Goal: Check status: Check status

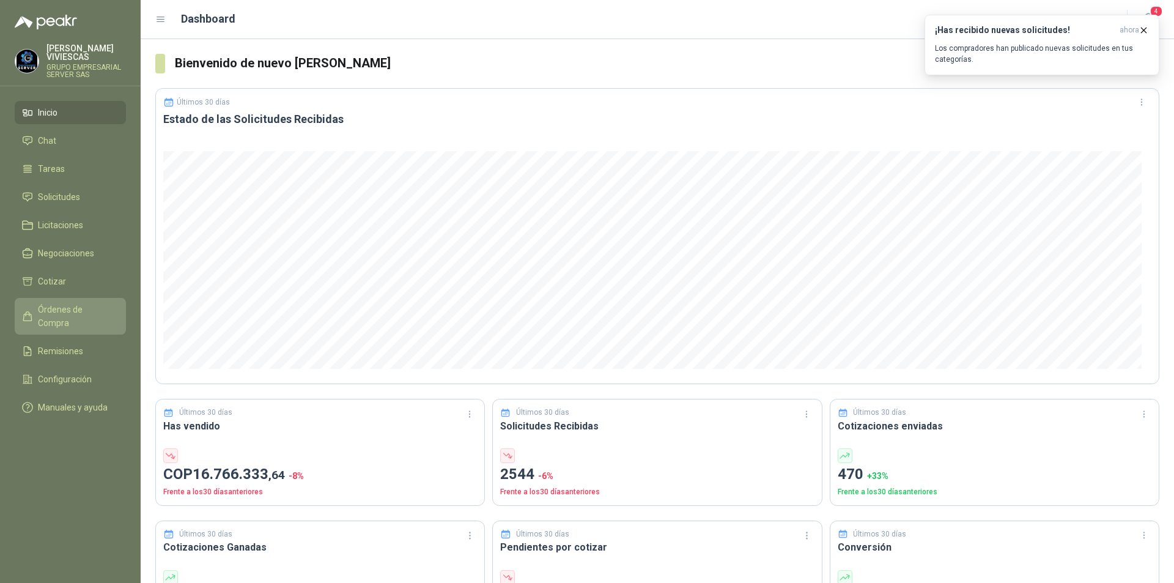
click at [89, 302] on link "Órdenes de Compra" at bounding box center [70, 316] width 111 height 37
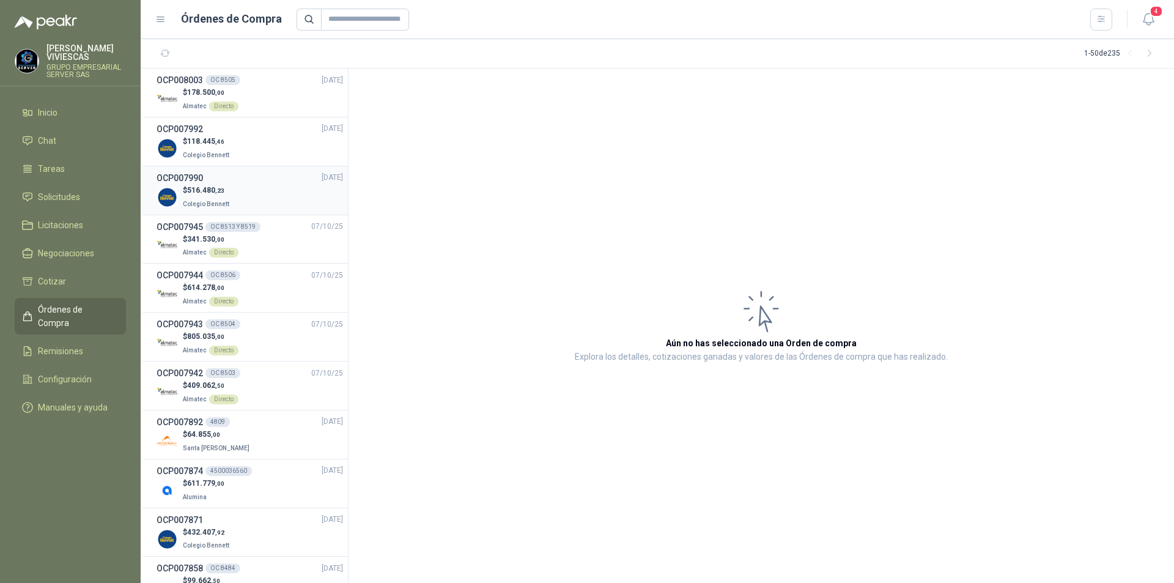
click at [229, 188] on p "$ 516.480 ,23" at bounding box center [207, 191] width 49 height 12
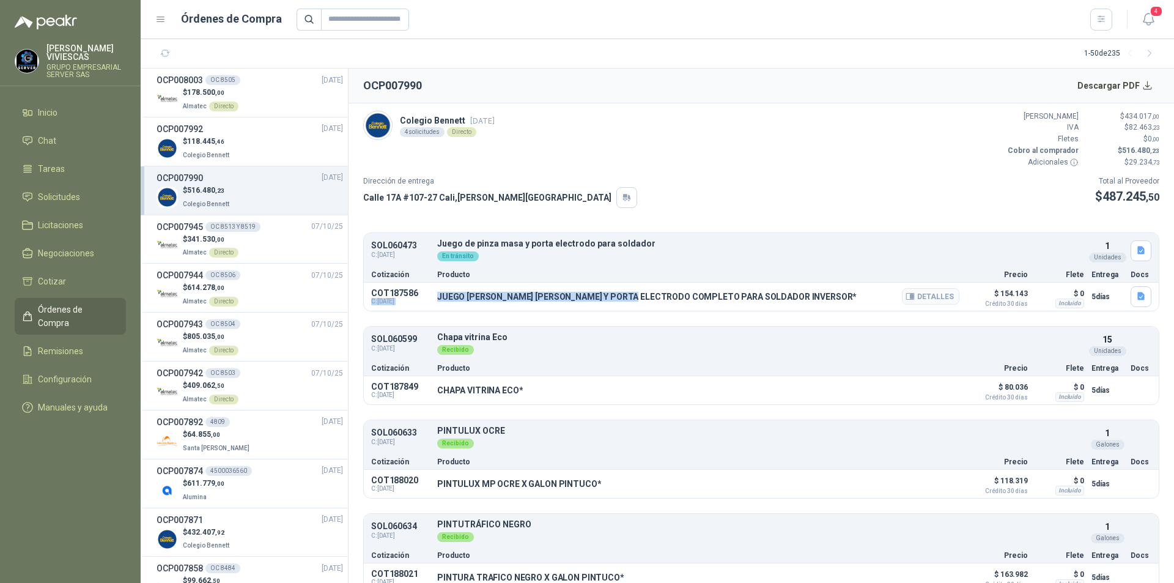
drag, startPoint x: 431, startPoint y: 295, endPoint x: 636, endPoint y: 296, distance: 204.3
click at [636, 296] on div "COT187586 C: 07/10/2025 JUEGO DE PINZA MAZA Y PORTA ELECTRODO COMPLETO PARA SOL…" at bounding box center [761, 297] width 795 height 28
drag, startPoint x: 773, startPoint y: 295, endPoint x: 439, endPoint y: 295, distance: 333.4
click at [439, 295] on p "JUEGO DE PINZA MAZA Y PORTA ELECTRODO COMPLETO PARA SOLDADOR INVERSOR*" at bounding box center [647, 297] width 420 height 10
copy p "JUEGO DE PINZA MAZA Y PORTA ELECTRODO COMPLETO PARA SOLDADOR INVERSOR"
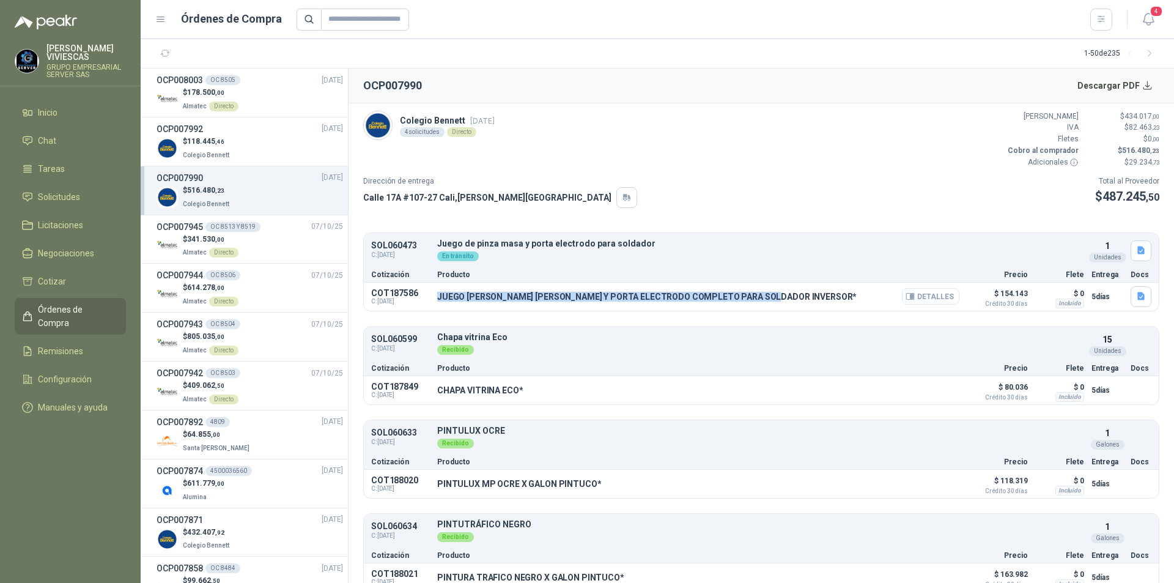
click at [922, 295] on button "Detalles" at bounding box center [930, 296] width 57 height 17
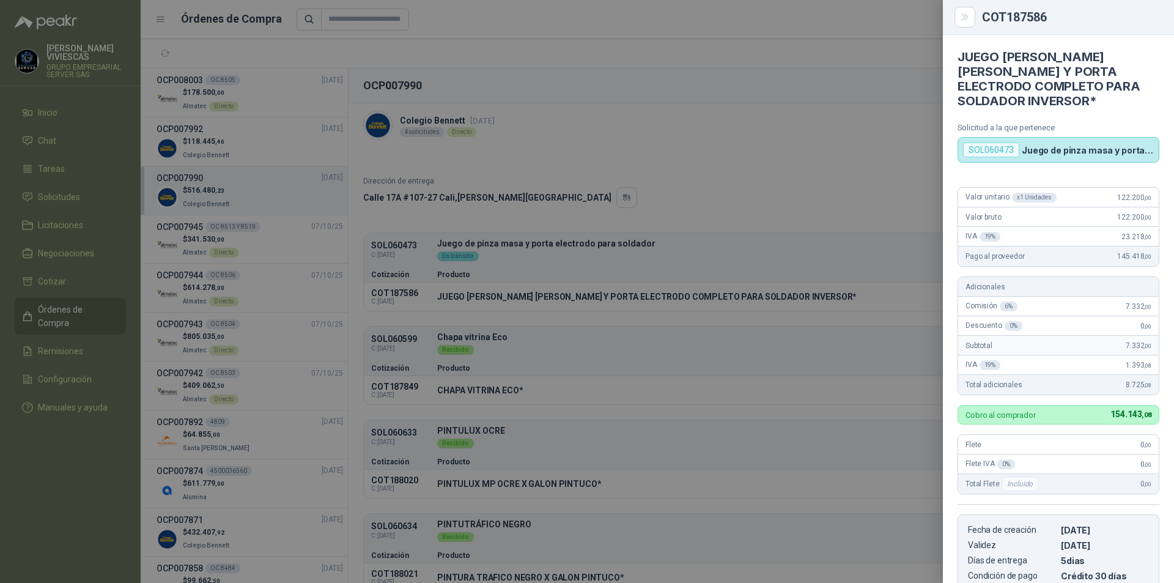
click at [667, 305] on div at bounding box center [587, 291] width 1174 height 583
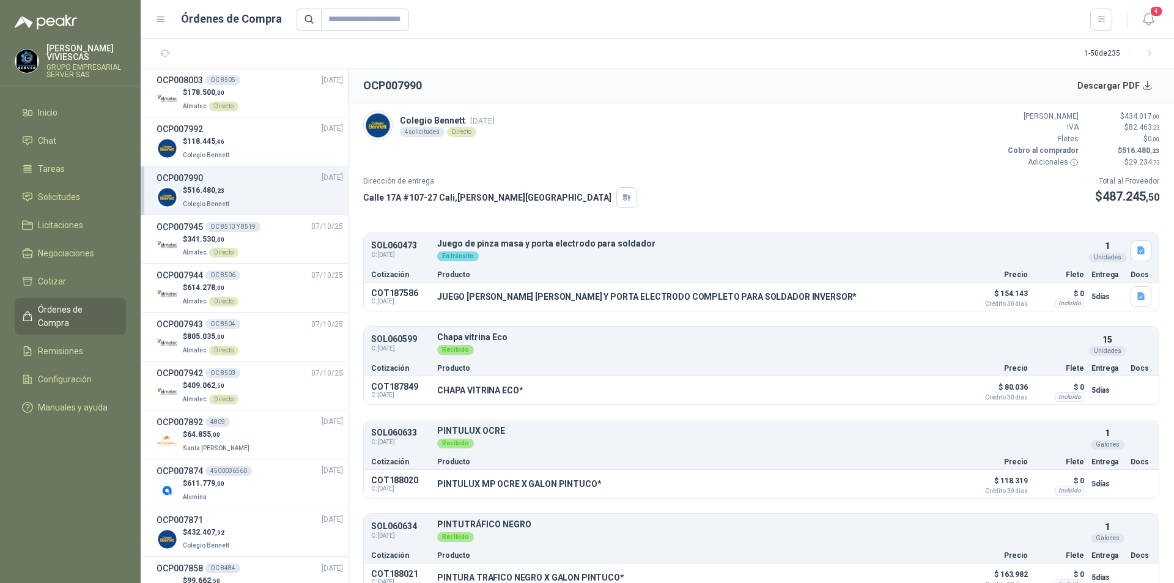
scroll to position [16, 0]
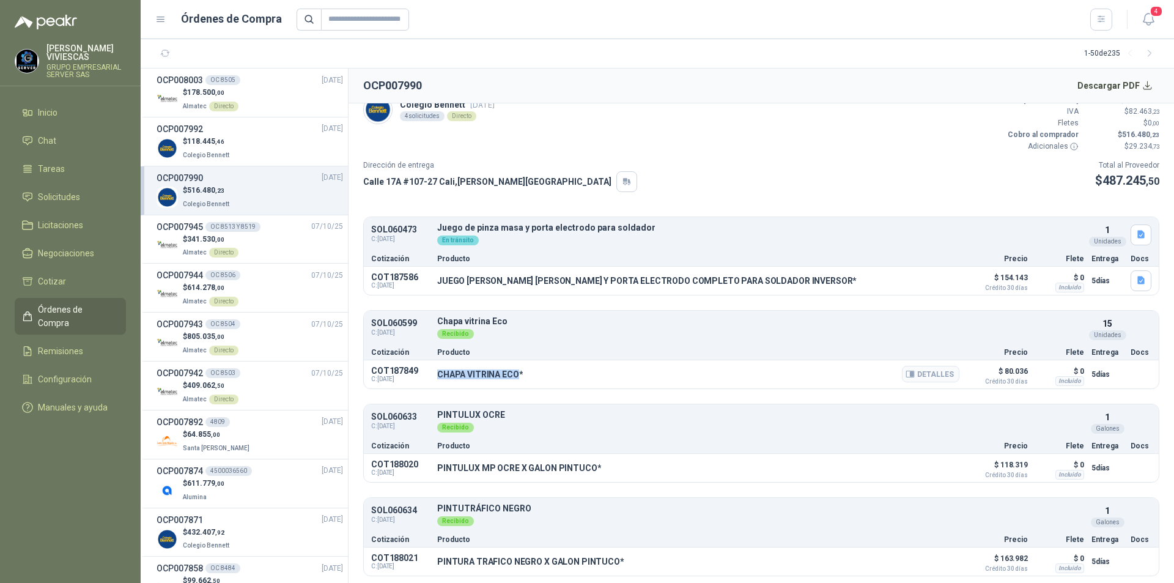
drag, startPoint x: 436, startPoint y: 372, endPoint x: 518, endPoint y: 378, distance: 82.2
click at [518, 378] on div "COT187849 C: 08/10/2025 CHAPA VITRINA ECO* Detalles $ 80.036 Crédito 30 días $ …" at bounding box center [761, 374] width 795 height 28
copy p "CHAPA VITRINA ECO"
click at [937, 371] on button "Detalles" at bounding box center [930, 374] width 57 height 17
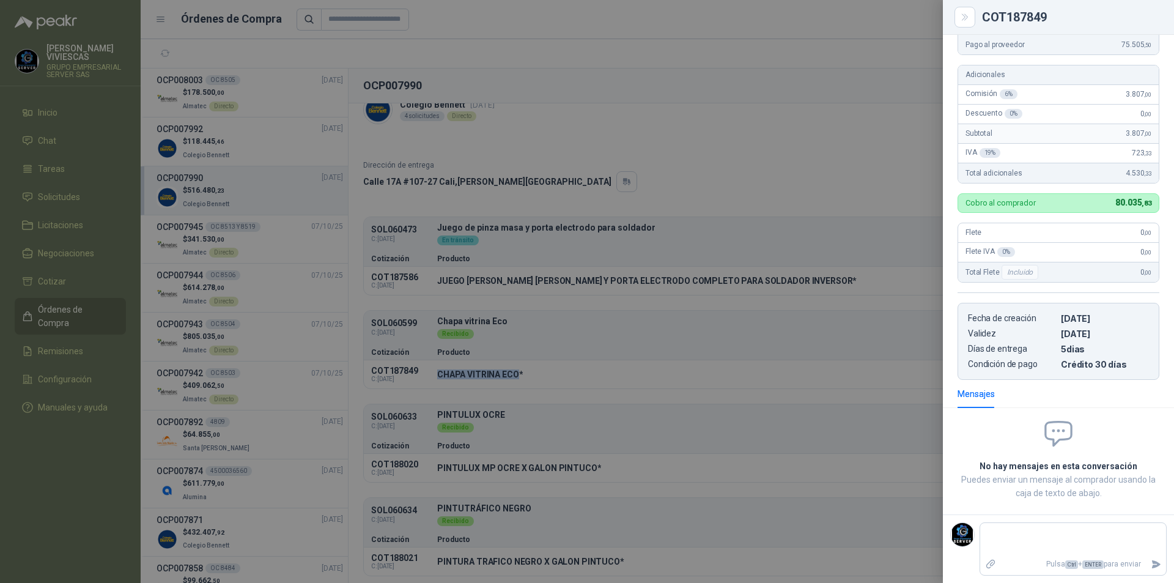
scroll to position [0, 0]
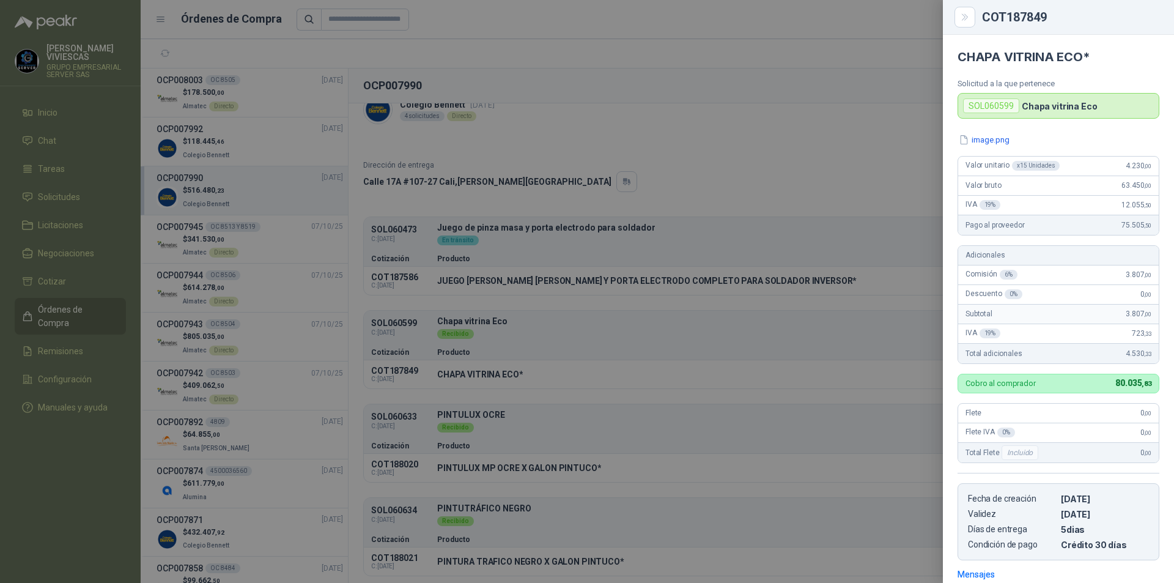
click at [519, 438] on div at bounding box center [587, 291] width 1174 height 583
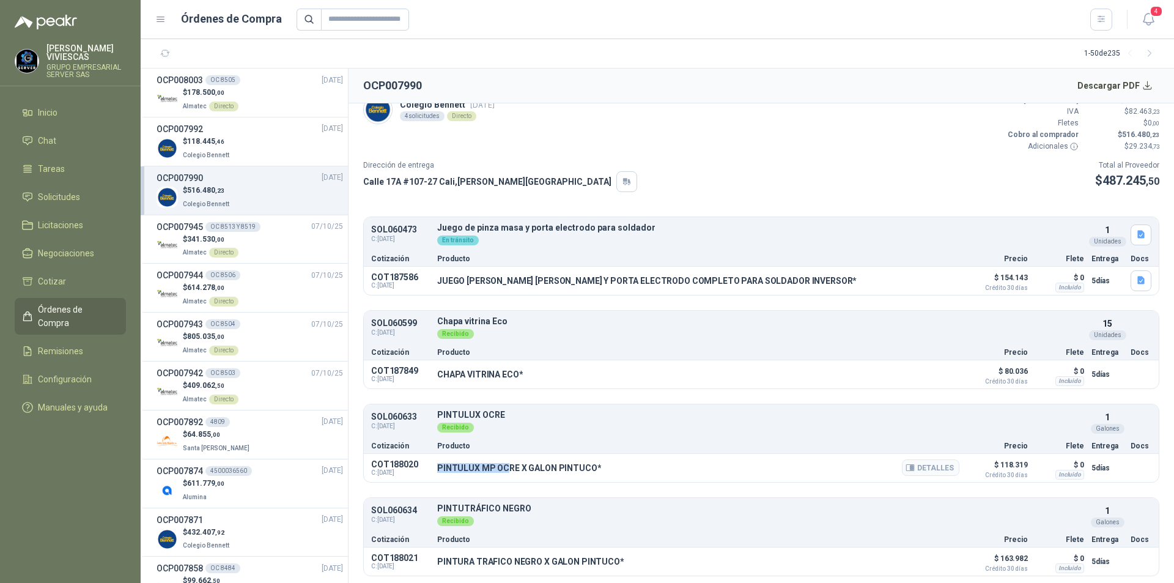
drag, startPoint x: 438, startPoint y: 469, endPoint x: 581, endPoint y: 466, distance: 142.6
click at [543, 467] on p "PINTULUX MP OCRE X GALON PINTUCO*" at bounding box center [519, 468] width 164 height 10
click at [566, 466] on p "PINTULUX MP OCRE X GALON PINTUCO*" at bounding box center [519, 468] width 164 height 10
click at [598, 464] on div "PINTULUX MP OCRE X GALON PINTUCO* Detalles" at bounding box center [698, 468] width 522 height 21
click at [585, 465] on p "PINTULUX MP OCRE X GALON PINTUCO*" at bounding box center [519, 468] width 164 height 10
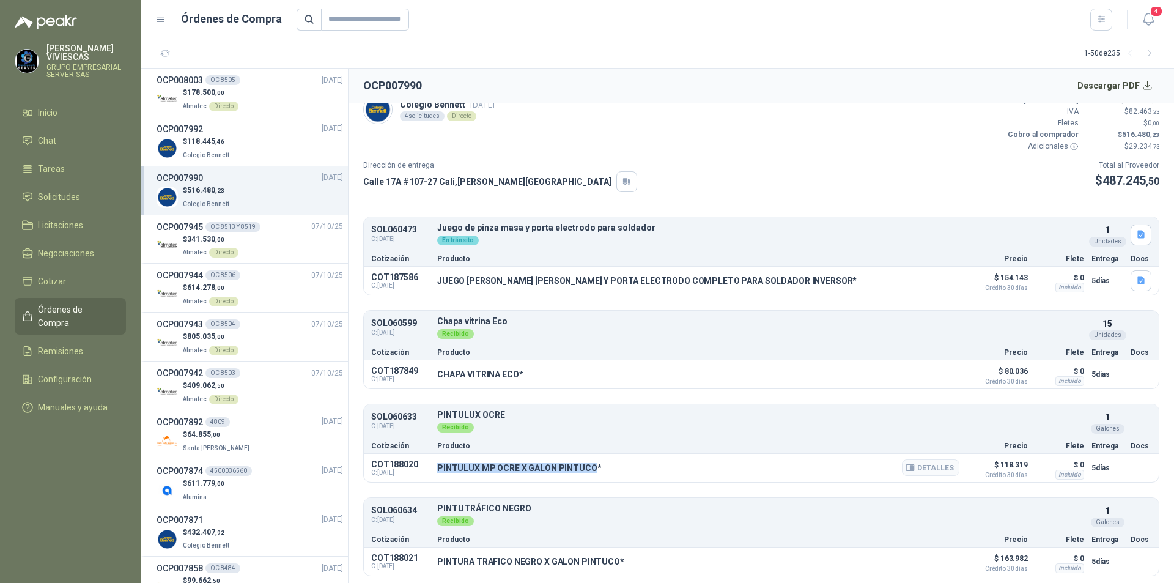
drag, startPoint x: 439, startPoint y: 468, endPoint x: 590, endPoint y: 468, distance: 151.1
click at [590, 468] on p "PINTULUX MP OCRE X GALON PINTUCO*" at bounding box center [519, 468] width 164 height 10
copy p "PINTULUX MP OCRE X GALON PINTUCO"
click at [932, 468] on button "Detalles" at bounding box center [930, 467] width 57 height 17
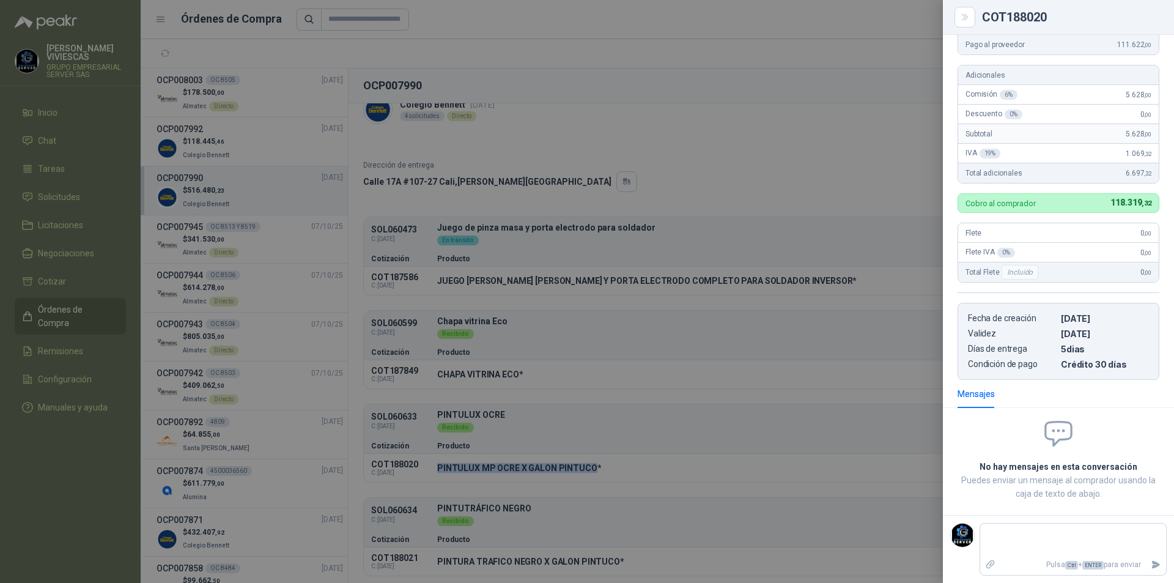
scroll to position [0, 0]
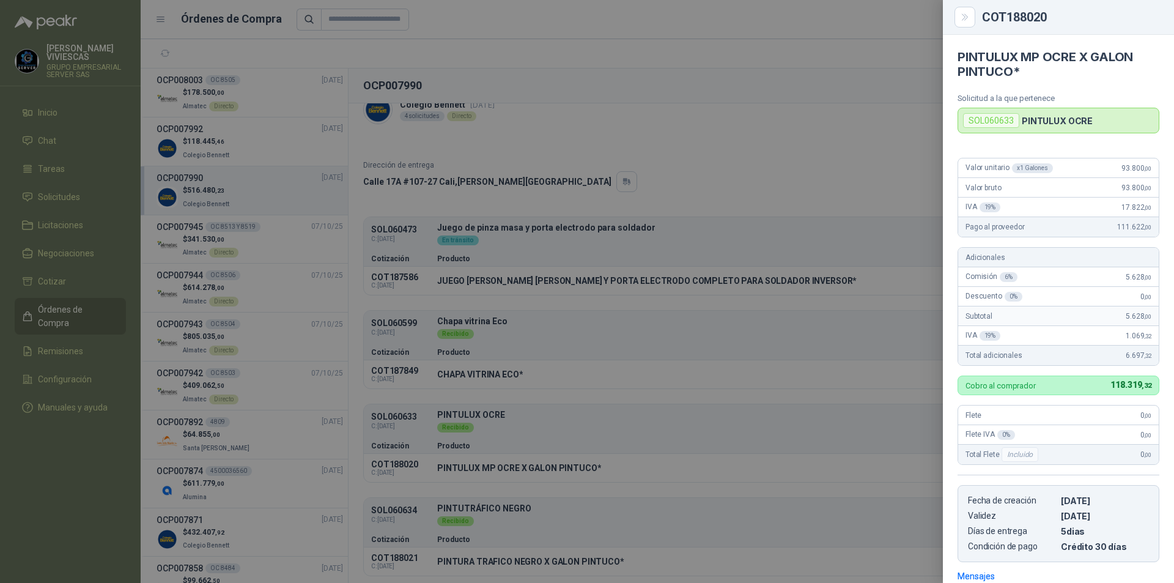
click at [591, 495] on div at bounding box center [587, 291] width 1174 height 583
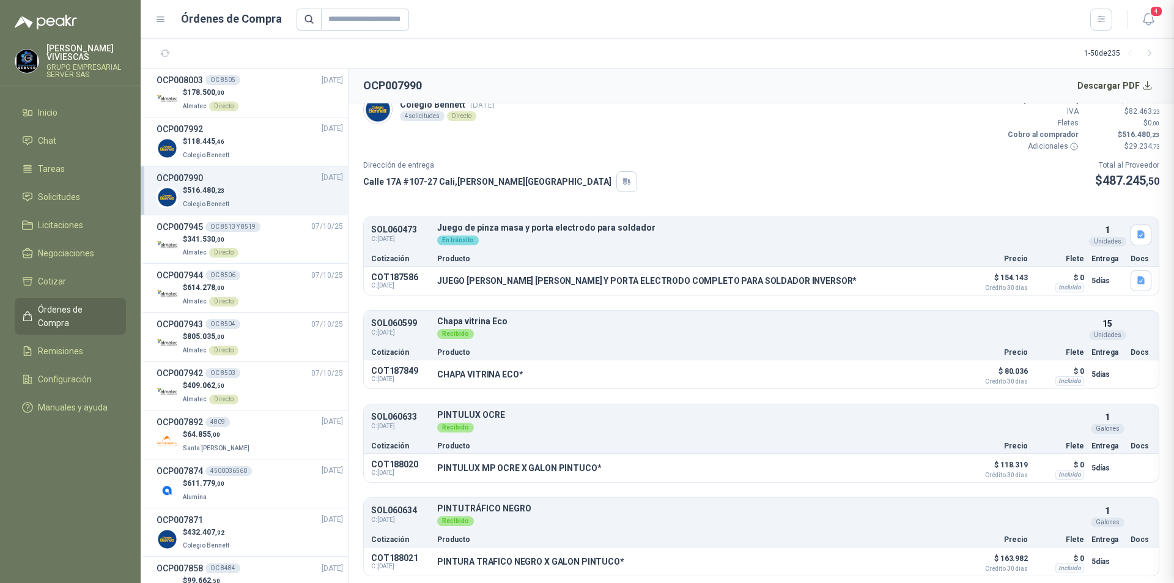
scroll to position [182, 0]
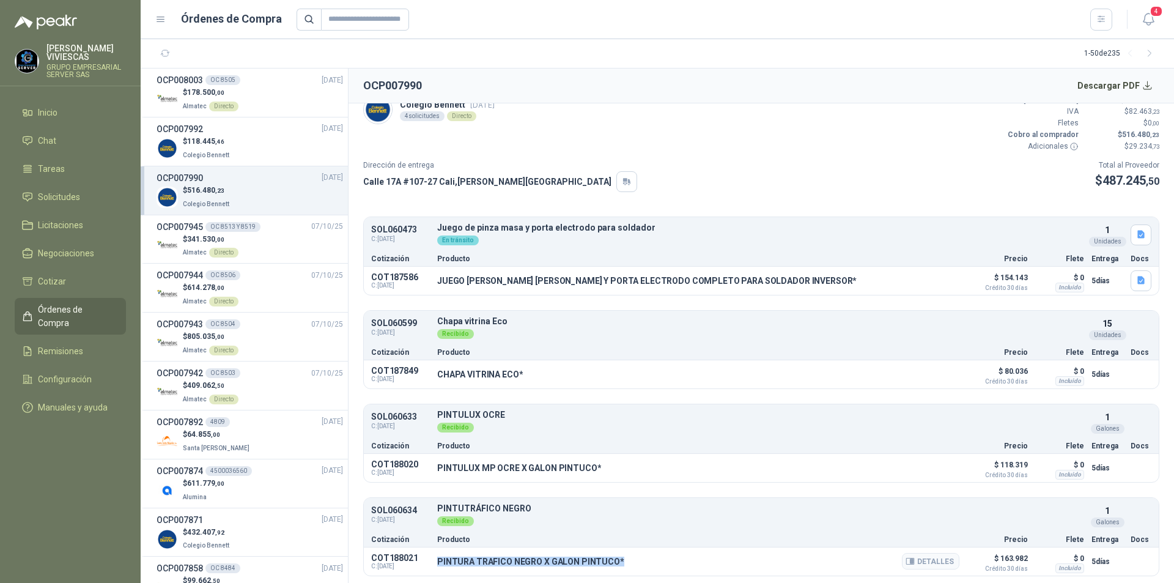
drag, startPoint x: 438, startPoint y: 563, endPoint x: 616, endPoint y: 561, distance: 178.0
click at [616, 561] on p "PINTURA TRAFICO NEGRO X GALON PINTUCO*" at bounding box center [530, 562] width 187 height 10
copy p "PINTURA TRAFICO NEGRO X GALON PINTUCO*"
click at [907, 562] on icon "button" at bounding box center [910, 561] width 9 height 9
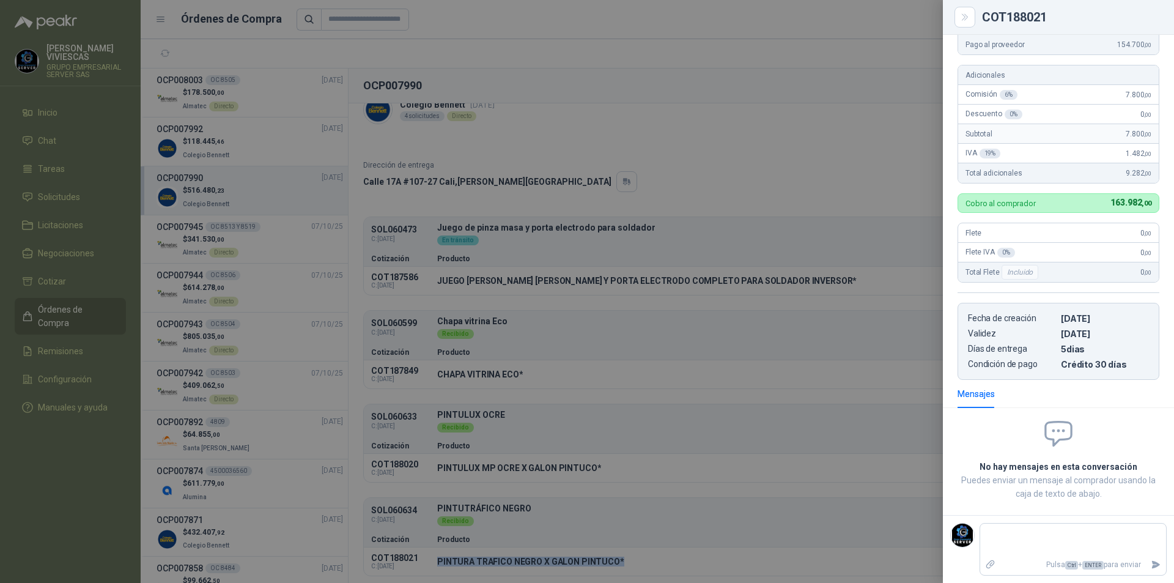
scroll to position [0, 0]
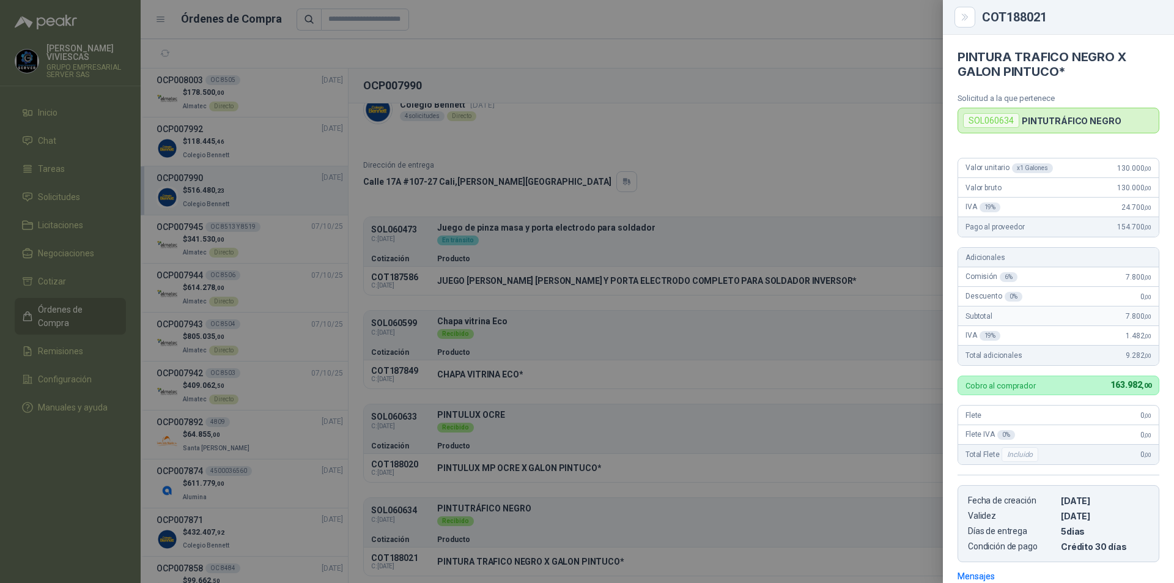
click at [884, 98] on div at bounding box center [587, 291] width 1174 height 583
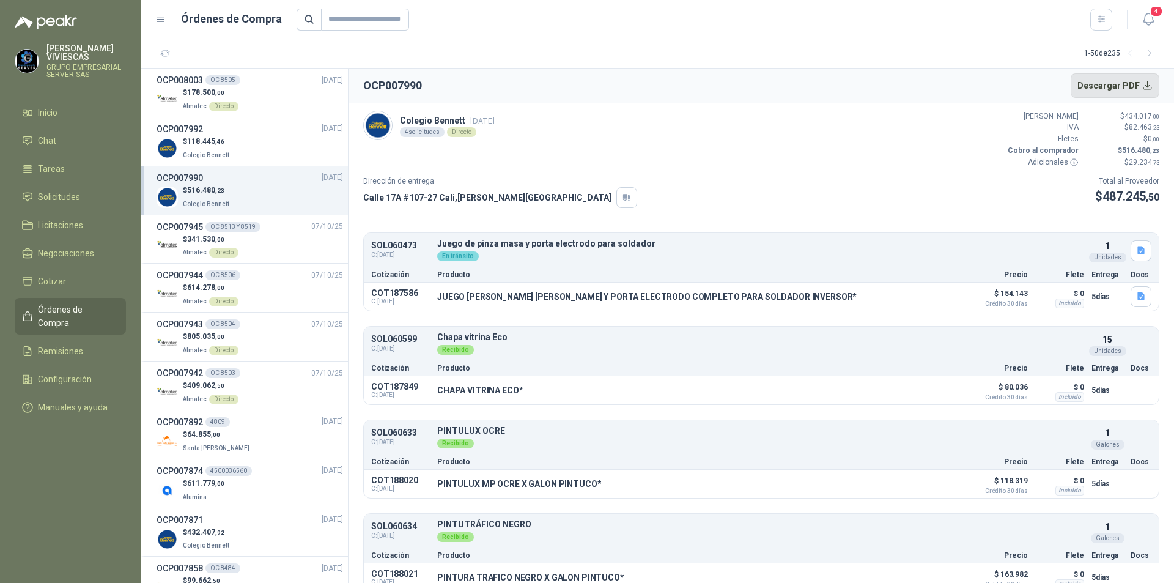
click at [1122, 78] on button "Descargar PDF" at bounding box center [1115, 85] width 89 height 24
click at [53, 109] on span "Inicio" at bounding box center [48, 112] width 20 height 13
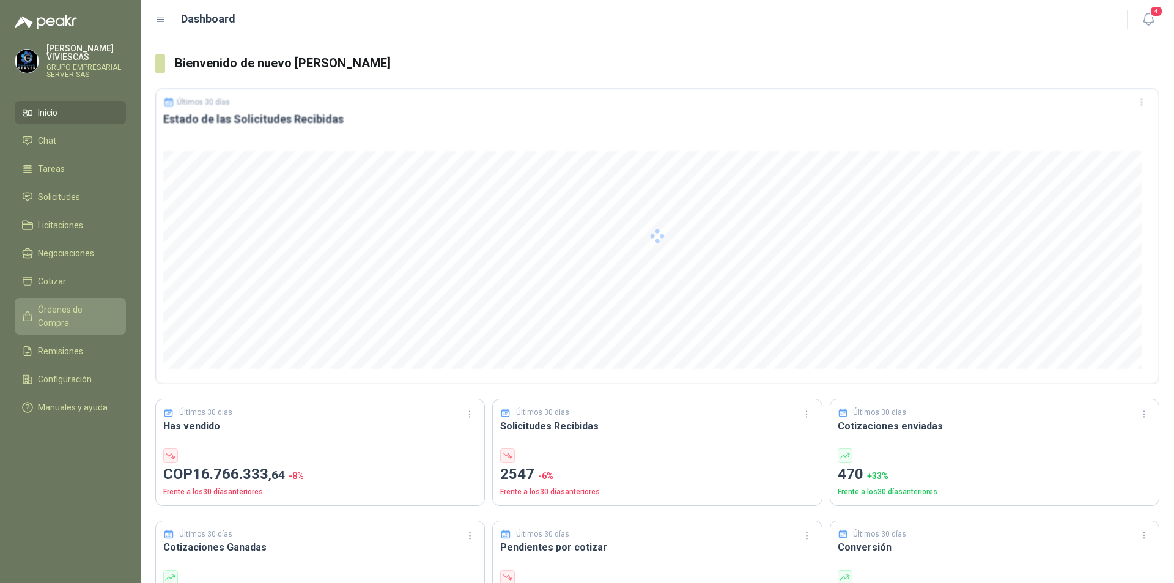
click at [85, 311] on span "Órdenes de Compra" at bounding box center [76, 316] width 76 height 27
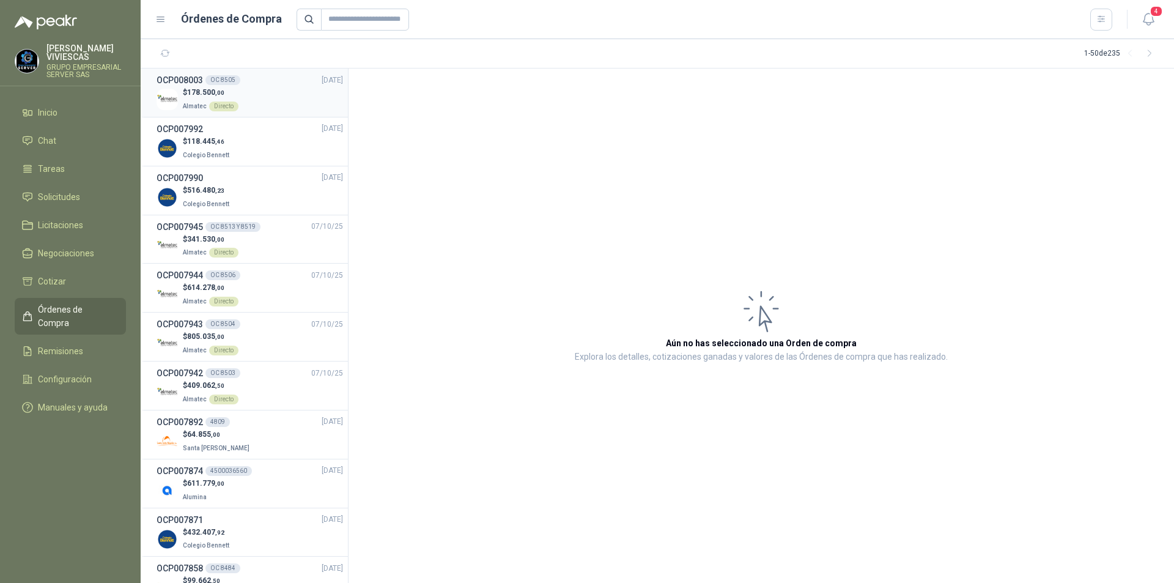
click at [328, 105] on div "$ 178.500 ,00 Almatec Directo" at bounding box center [250, 99] width 187 height 25
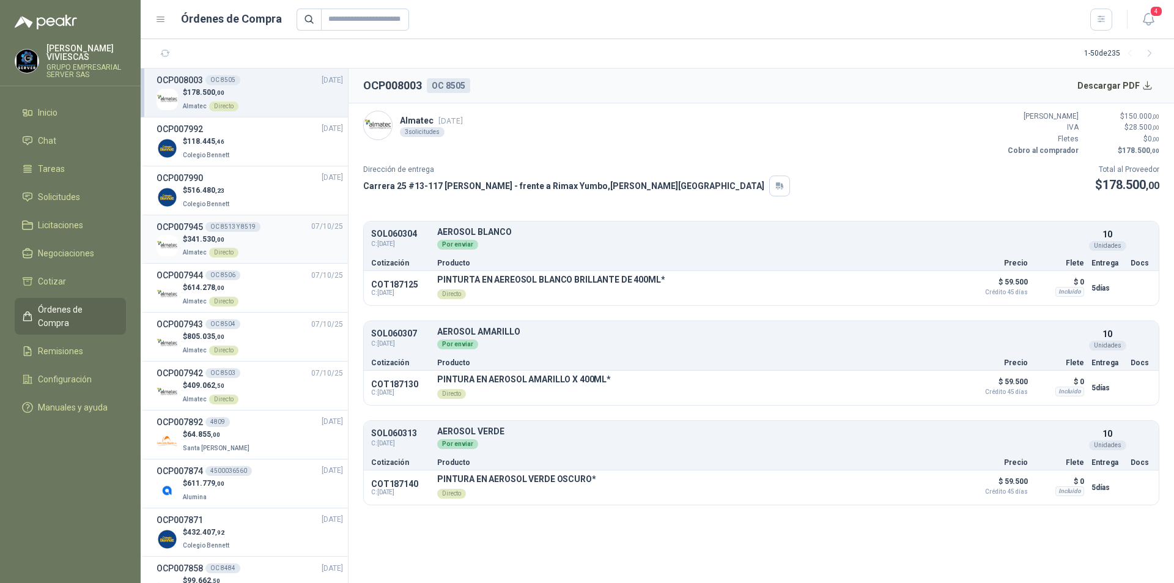
click at [288, 239] on div "$ 341.530 ,00 Almatec Directo" at bounding box center [250, 246] width 187 height 25
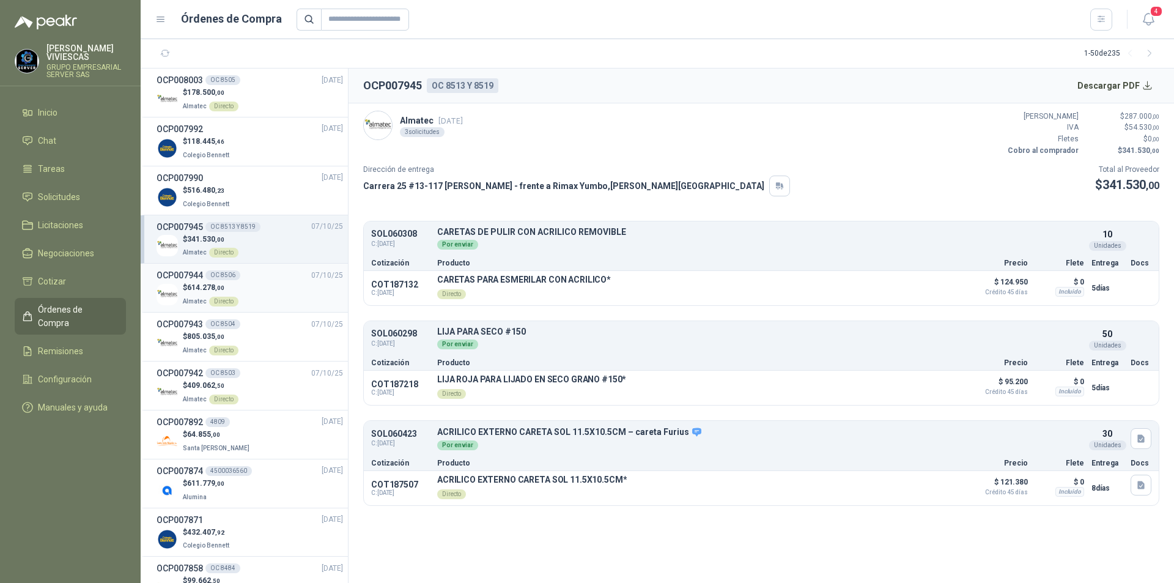
click at [289, 278] on div "OCP007944 OC 8506 07/10/25" at bounding box center [250, 275] width 187 height 13
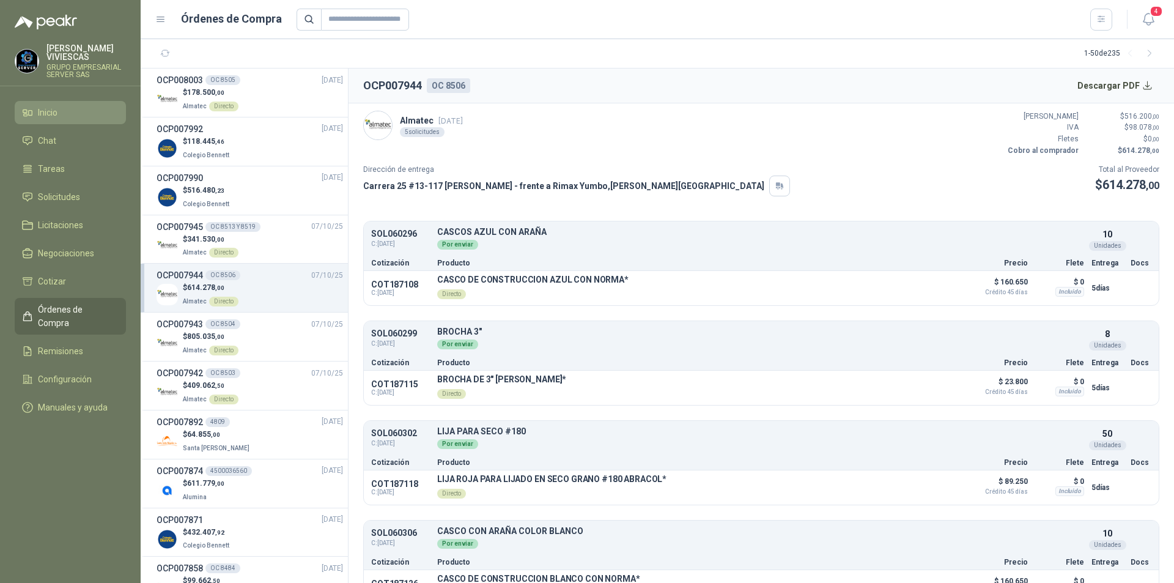
click at [74, 105] on link "Inicio" at bounding box center [70, 112] width 111 height 23
